Goal: Task Accomplishment & Management: Use online tool/utility

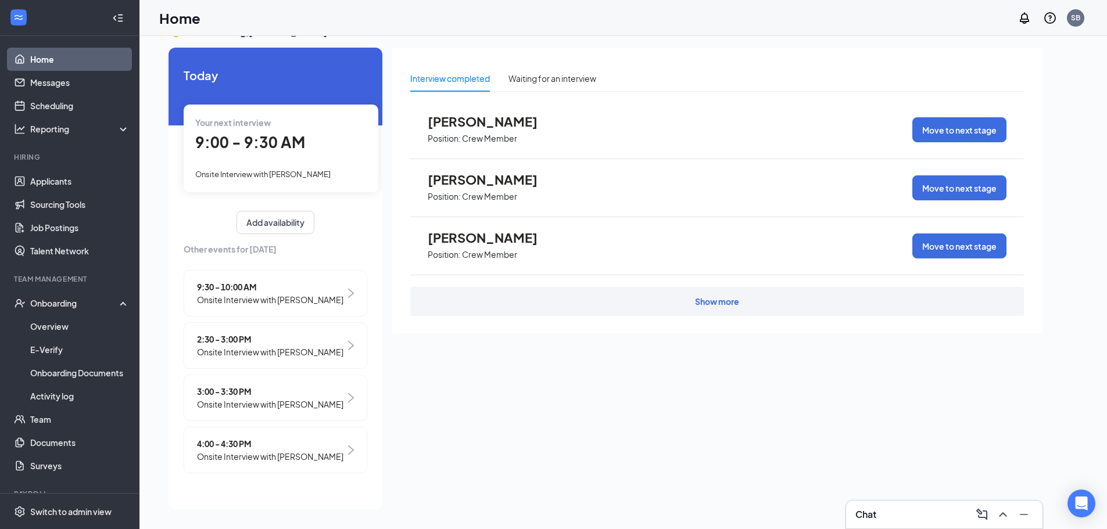
scroll to position [24, 0]
click at [1000, 512] on icon "ChevronUp" at bounding box center [1003, 515] width 14 height 14
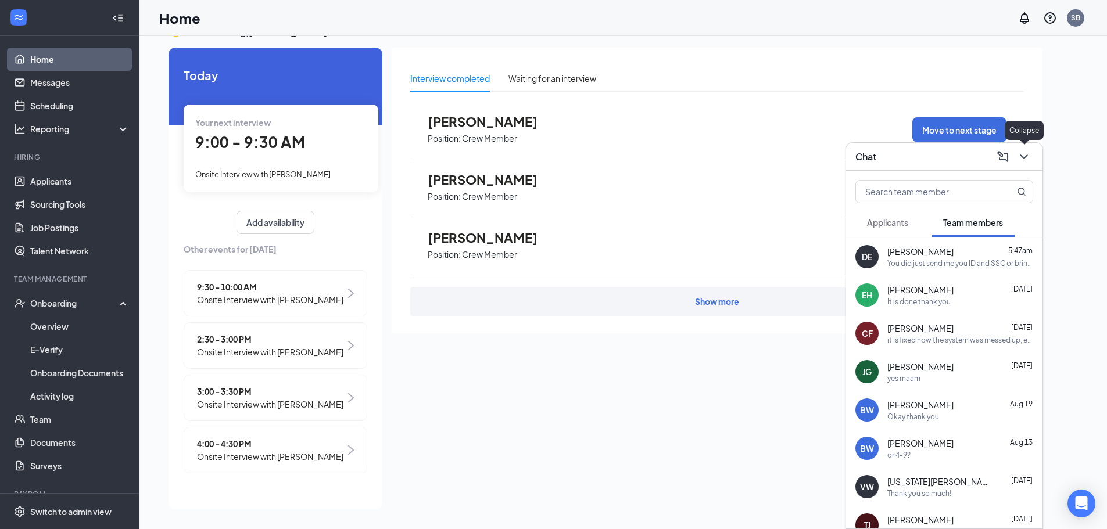
click at [1022, 160] on icon "ChevronDown" at bounding box center [1024, 157] width 14 height 14
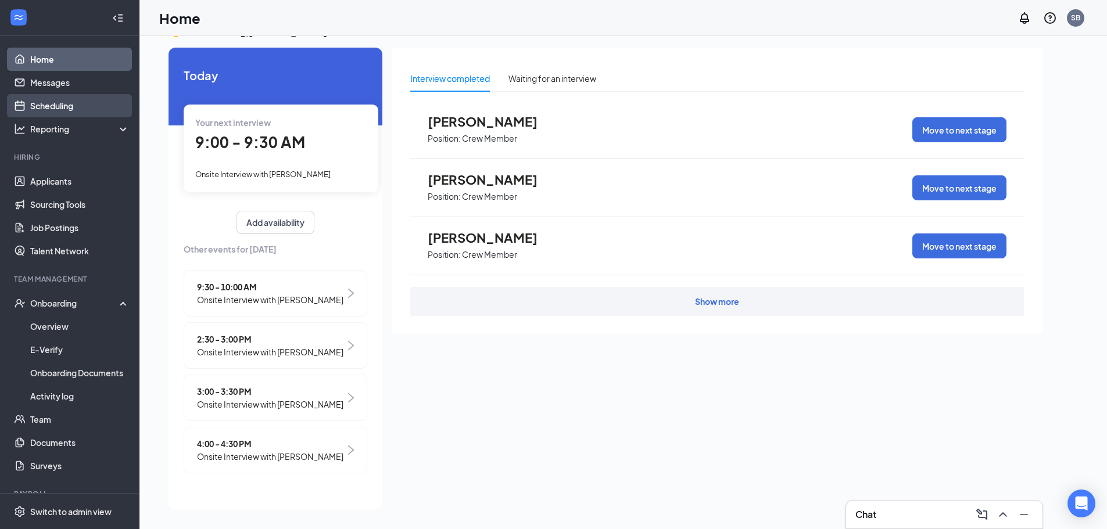
click at [49, 105] on link "Scheduling" at bounding box center [79, 105] width 99 height 23
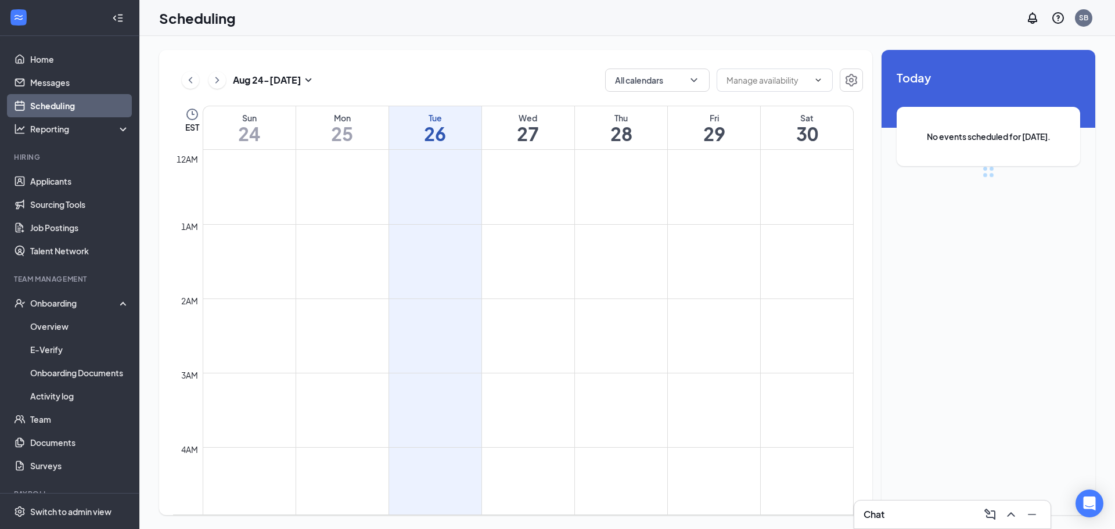
scroll to position [571, 0]
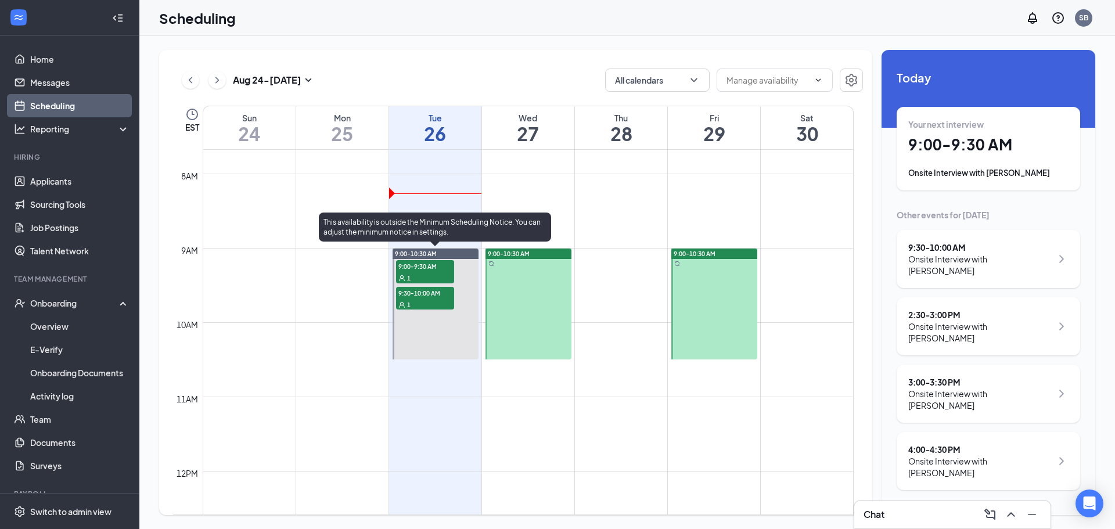
click at [440, 270] on span "9:00-9:30 AM" at bounding box center [425, 266] width 58 height 12
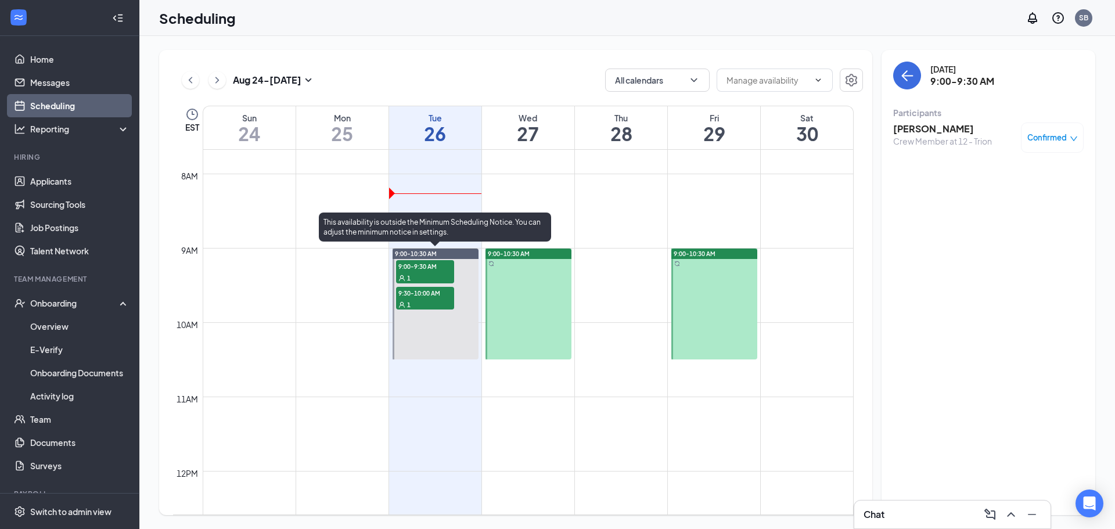
click at [419, 295] on span "9:30-10:00 AM" at bounding box center [425, 293] width 58 height 12
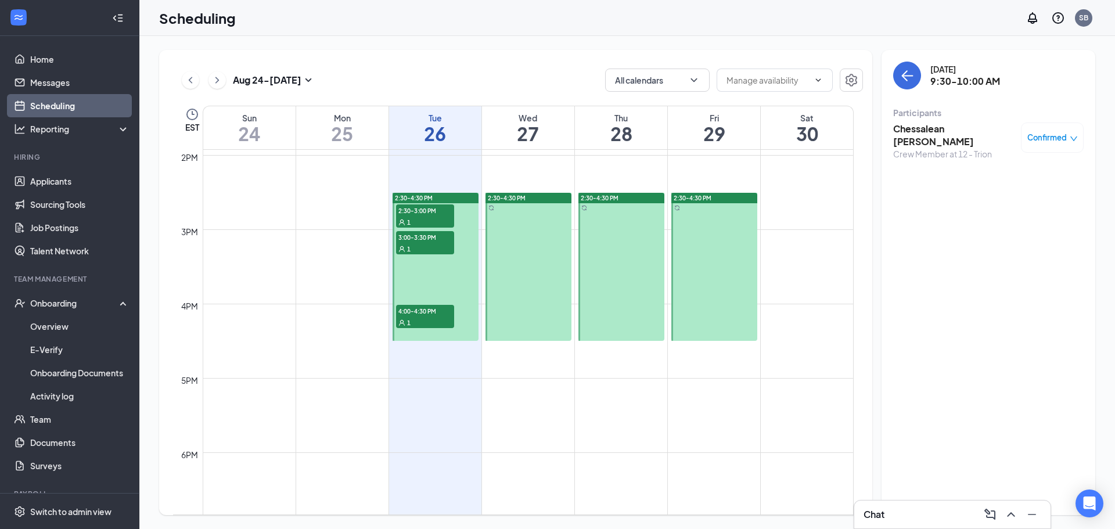
scroll to position [571, 0]
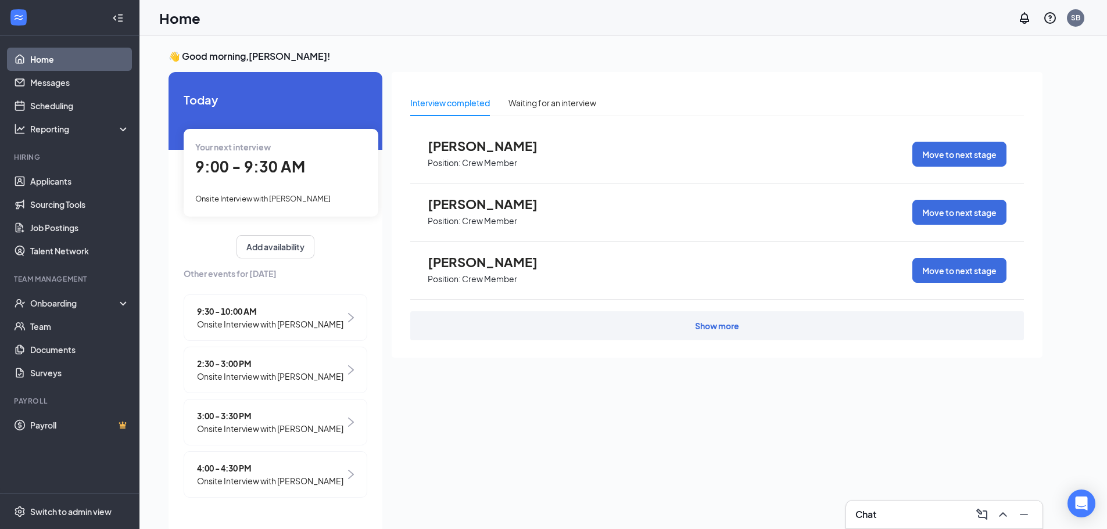
click at [77, 62] on link "Home" at bounding box center [79, 59] width 99 height 23
